Goal: Task Accomplishment & Management: Manage account settings

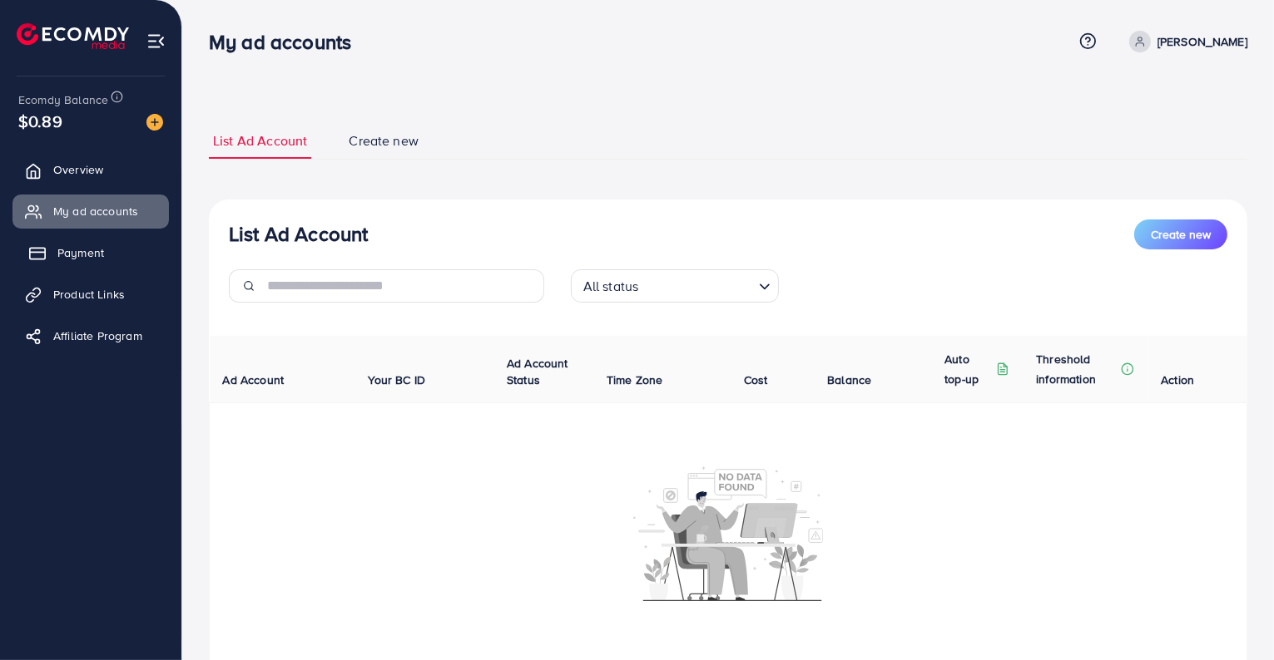
click at [87, 262] on link "Payment" at bounding box center [90, 252] width 156 height 33
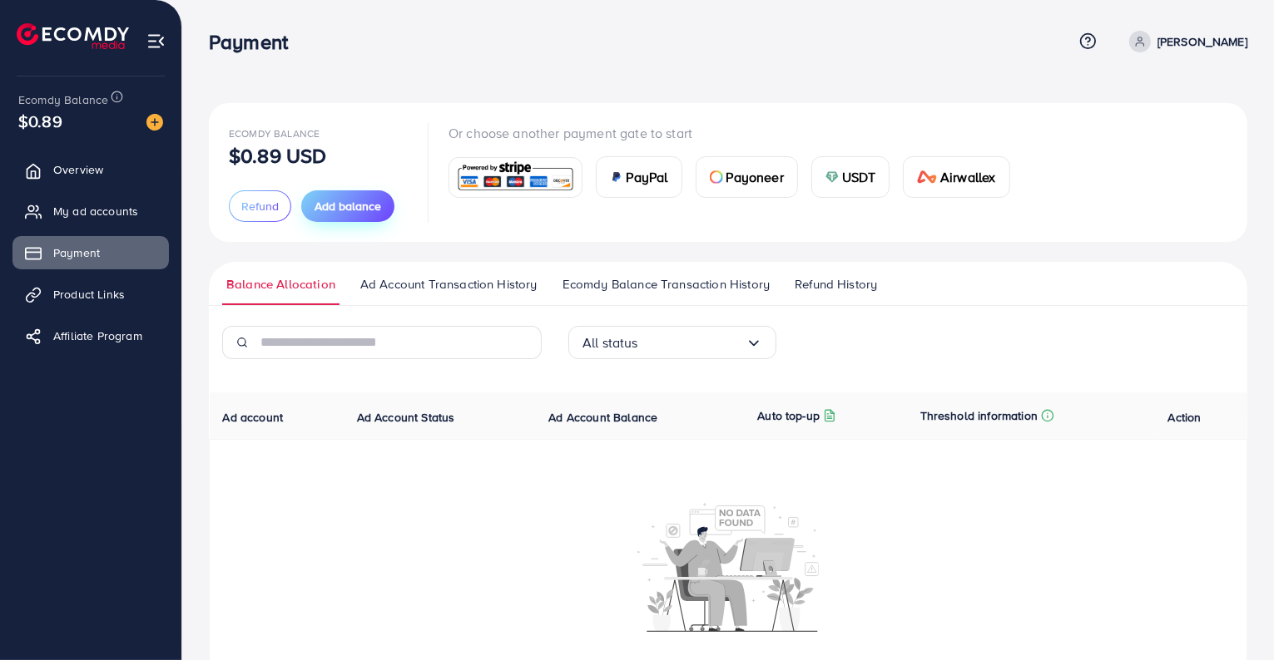
click at [374, 213] on span "Add balance" at bounding box center [347, 206] width 67 height 17
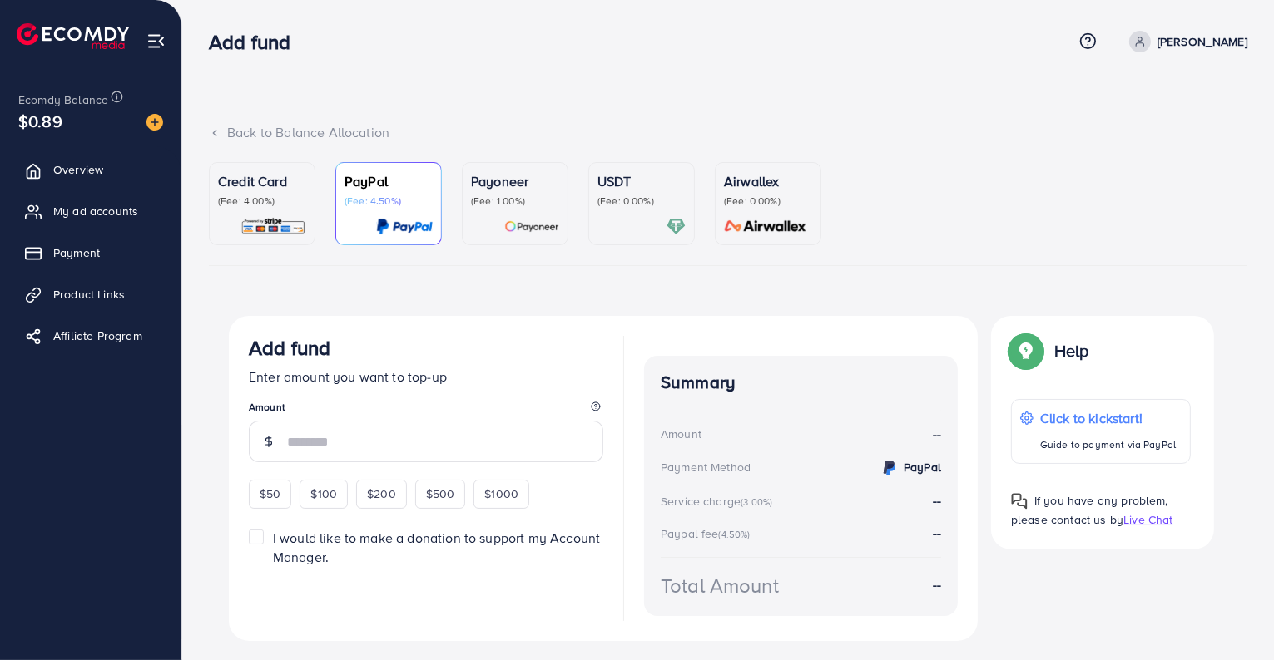
click at [644, 216] on div "USDT (Fee: 0.00%)" at bounding box center [641, 203] width 88 height 65
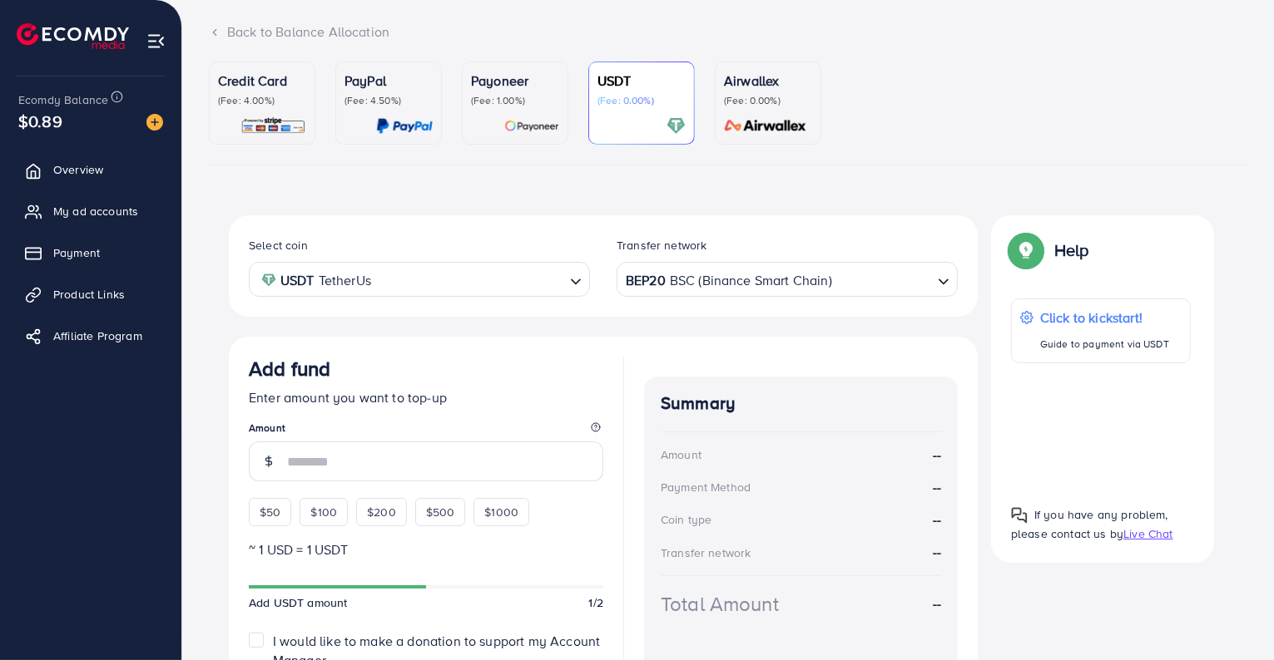
scroll to position [119, 0]
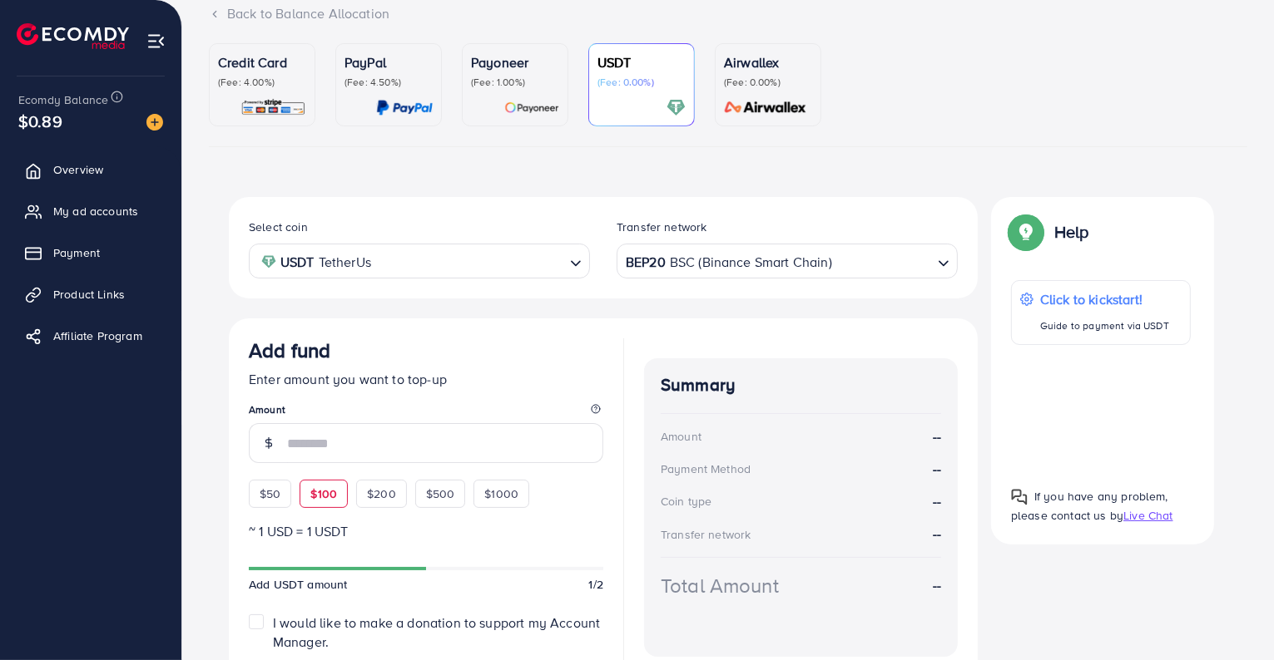
click at [317, 492] on span "$100" at bounding box center [323, 494] width 27 height 17
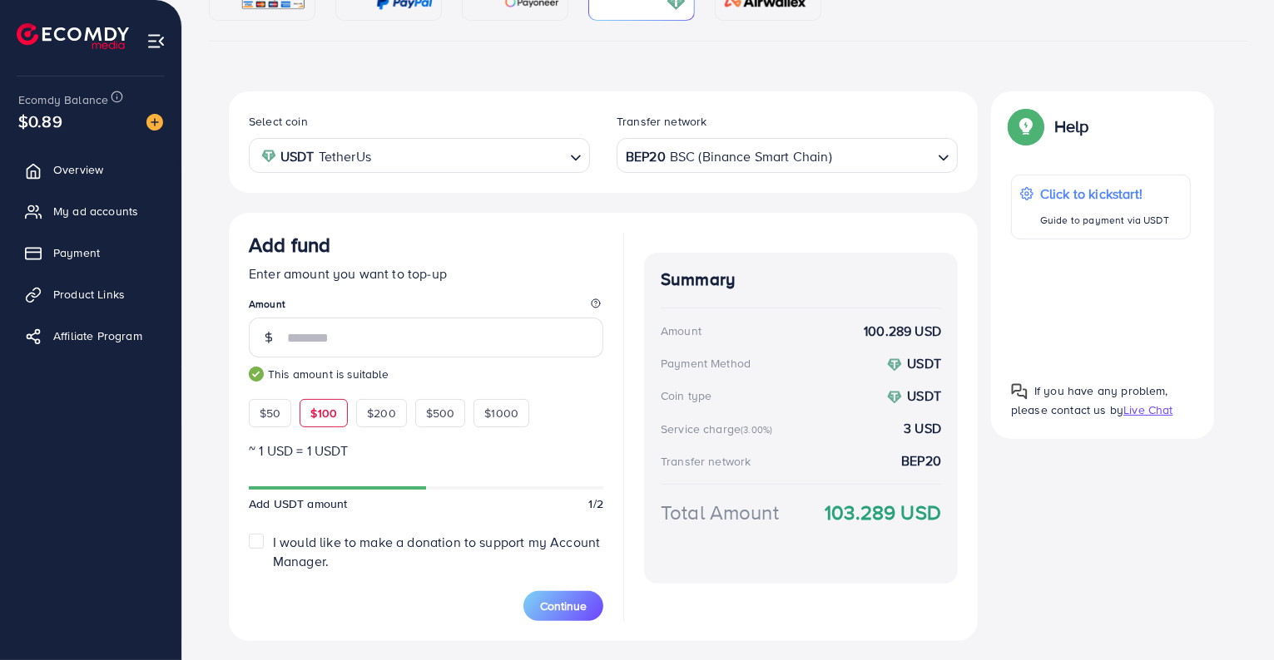
scroll to position [225, 0]
click at [284, 410] on div "$50" at bounding box center [270, 412] width 42 height 28
click at [111, 180] on link "Overview" at bounding box center [90, 169] width 156 height 33
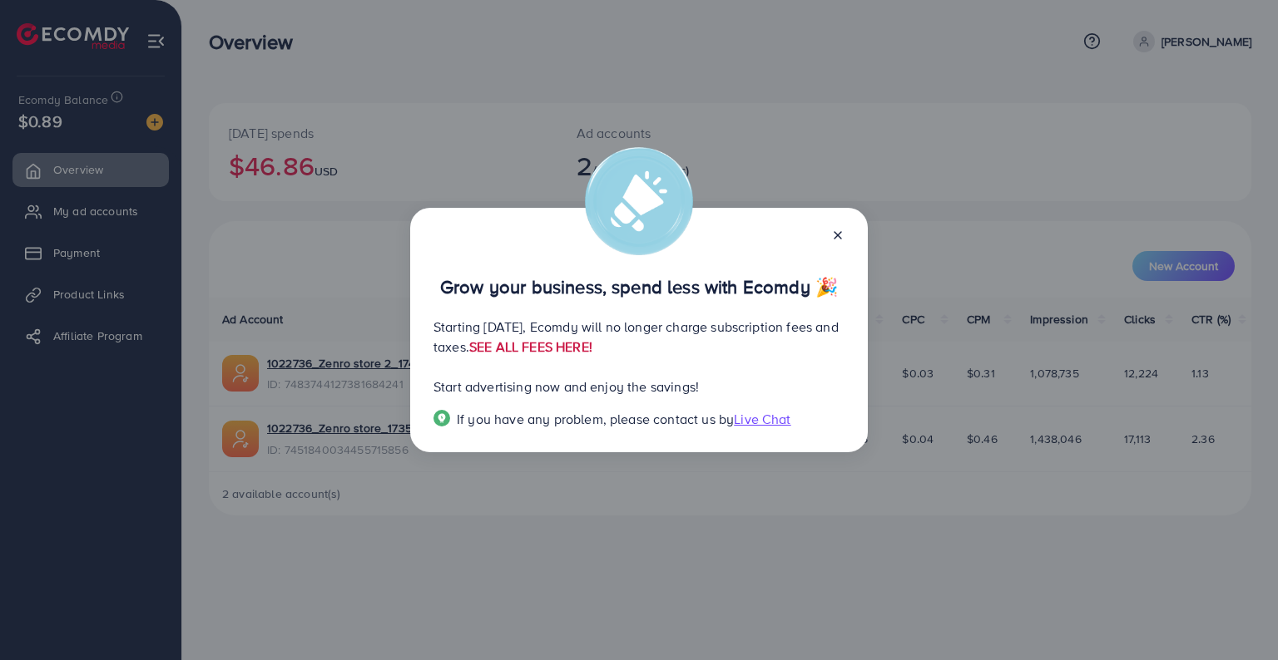
click at [592, 348] on link "SEE ALL FEES HERE!" at bounding box center [530, 347] width 123 height 18
click at [839, 241] on icon at bounding box center [837, 235] width 13 height 13
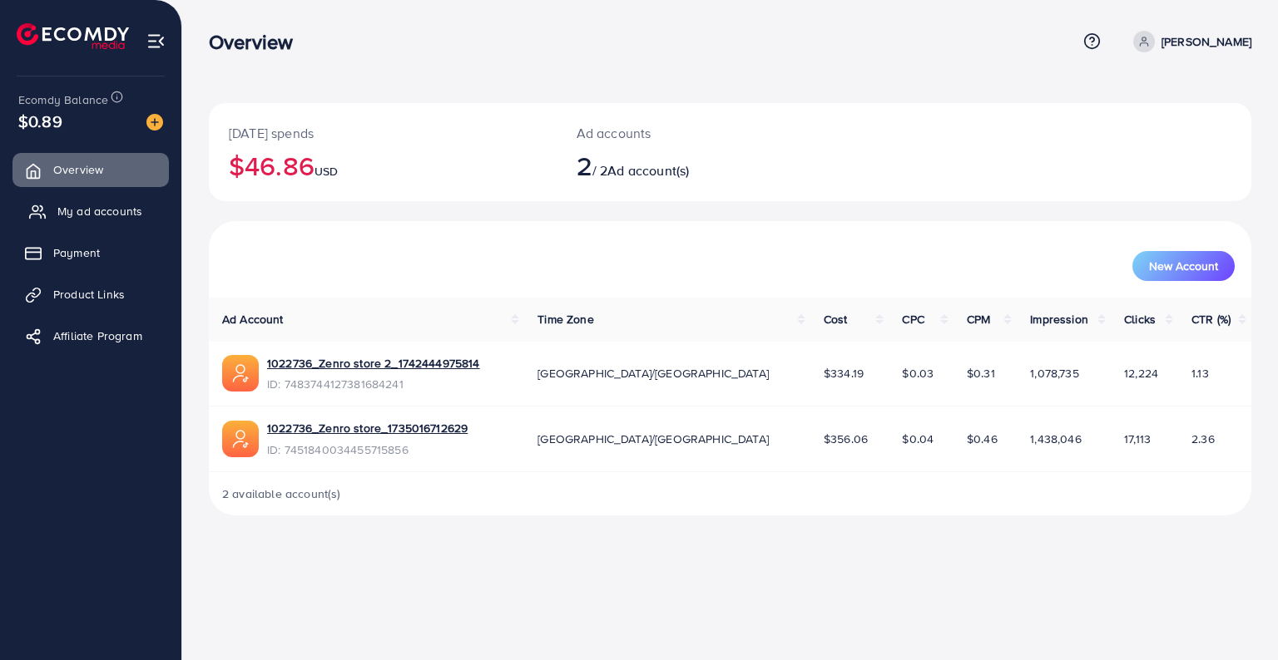
click at [96, 214] on span "My ad accounts" at bounding box center [99, 211] width 85 height 17
